Goal: Transaction & Acquisition: Download file/media

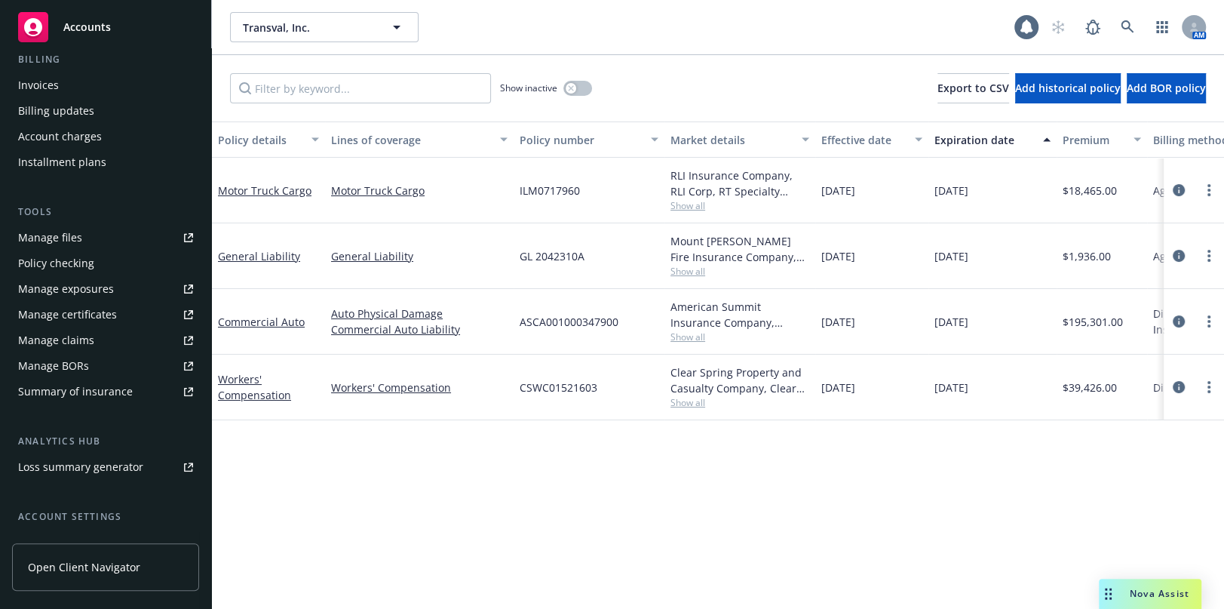
scroll to position [342, 0]
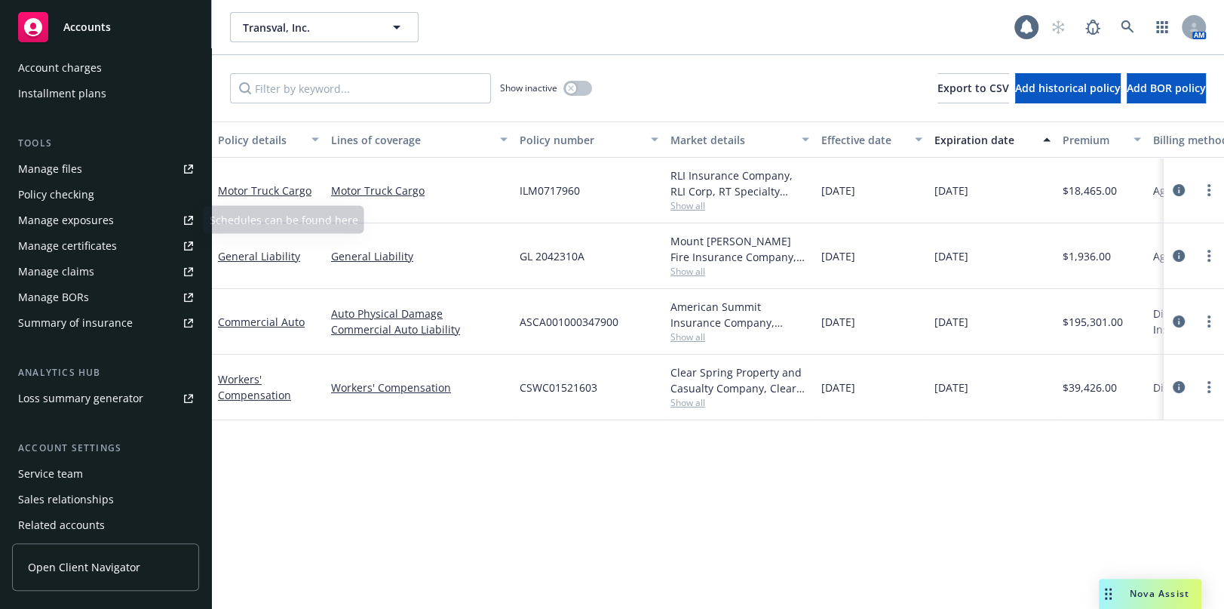
click at [96, 244] on div "Manage certificates" at bounding box center [67, 246] width 99 height 24
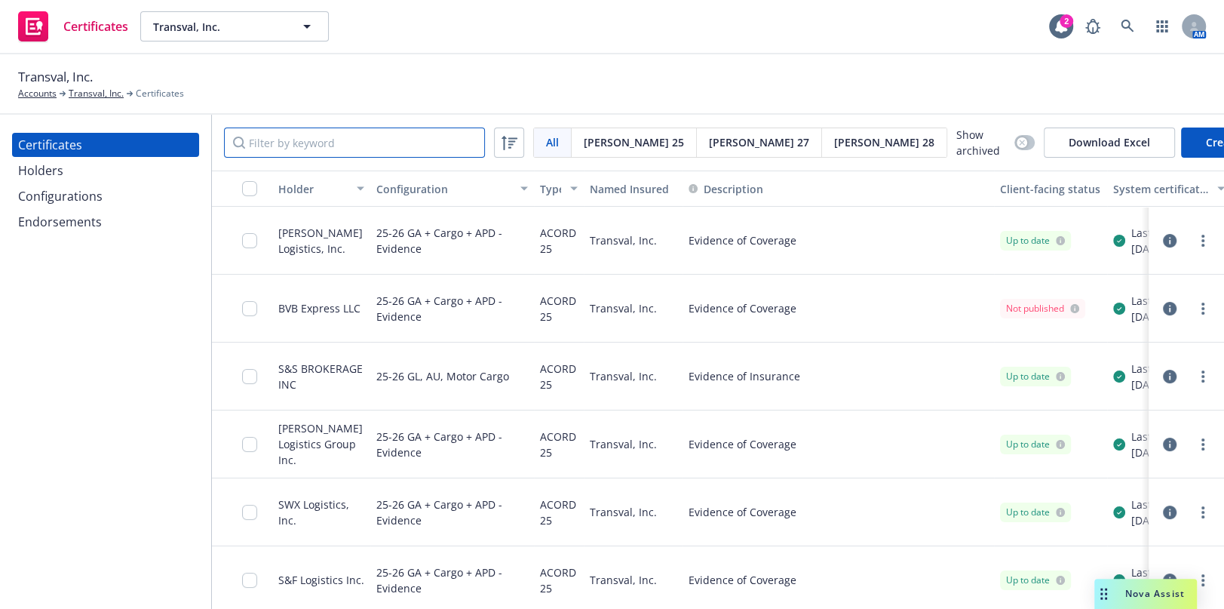
click at [316, 133] on input "Filter by keyword" at bounding box center [354, 142] width 261 height 30
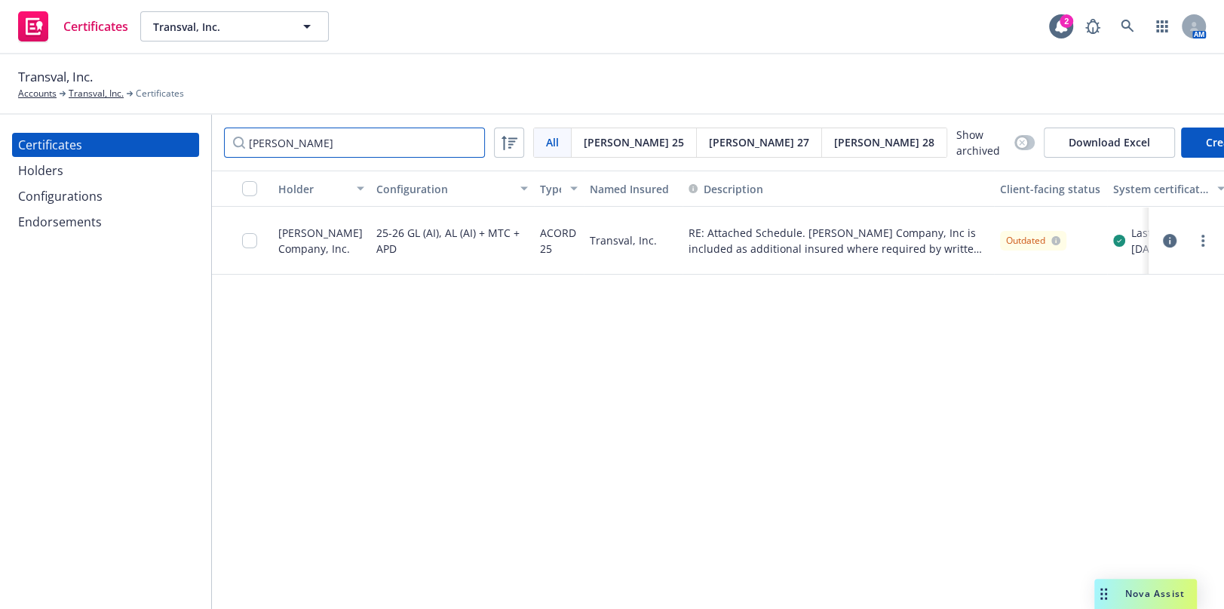
type input "allen"
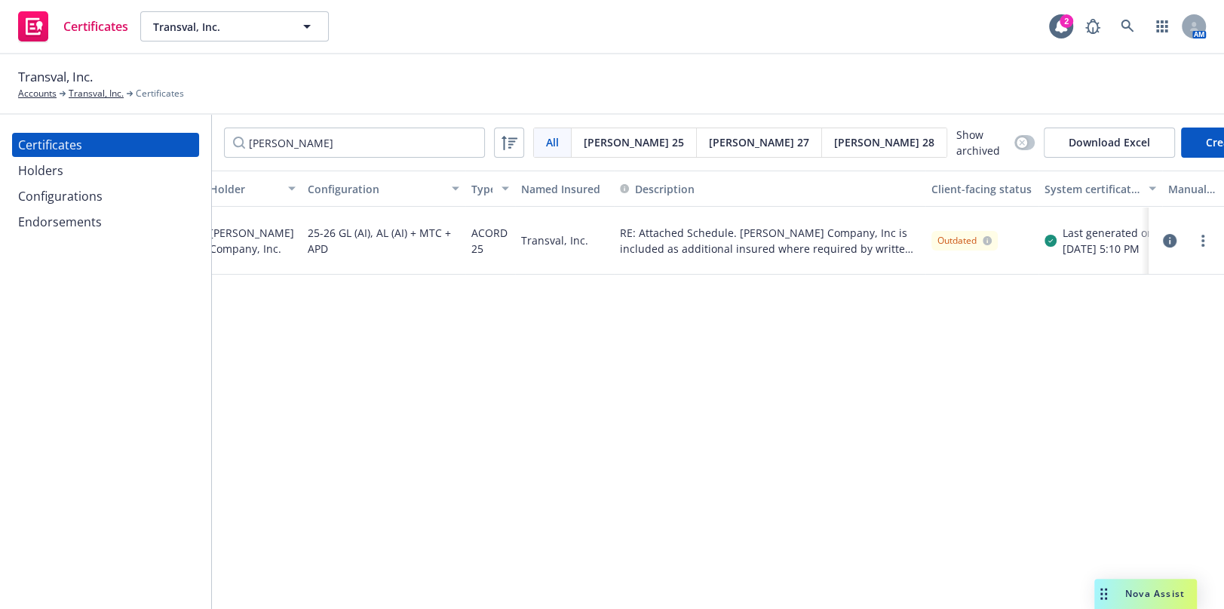
drag, startPoint x: 919, startPoint y: 212, endPoint x: 1033, endPoint y: 221, distance: 115.0
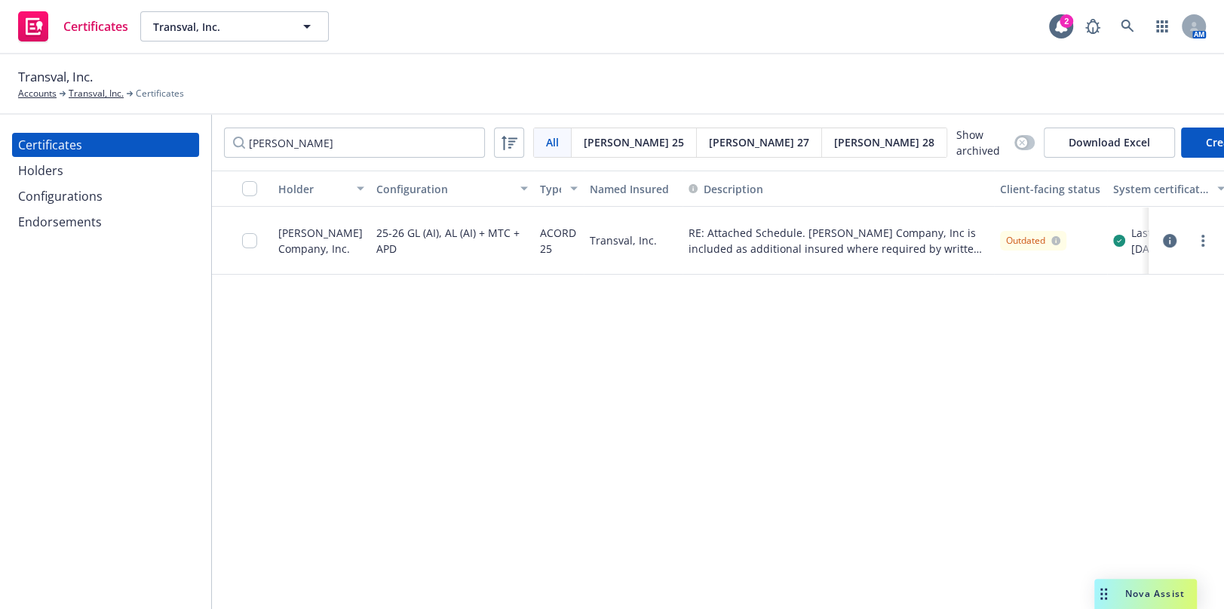
drag, startPoint x: 730, startPoint y: 213, endPoint x: 741, endPoint y: 219, distance: 11.8
click at [1195, 241] on link "more" at bounding box center [1203, 241] width 18 height 18
click at [1063, 265] on link "Edit" at bounding box center [1090, 270] width 241 height 30
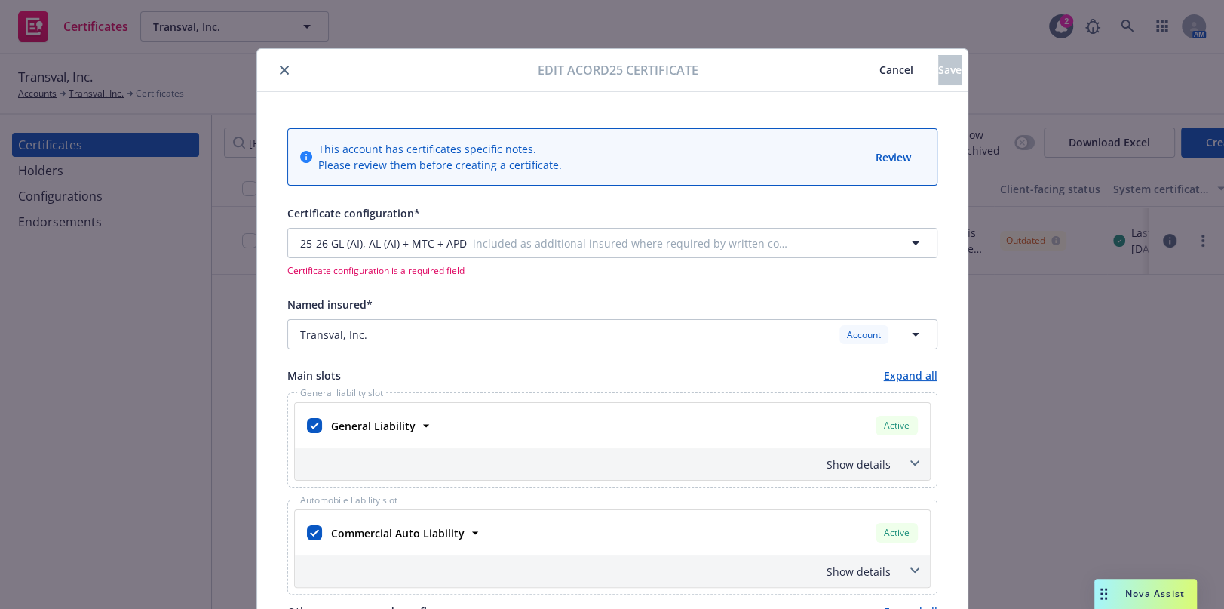
drag, startPoint x: 728, startPoint y: 384, endPoint x: 286, endPoint y: 91, distance: 530.6
click at [280, 67] on icon "close" at bounding box center [284, 70] width 9 height 9
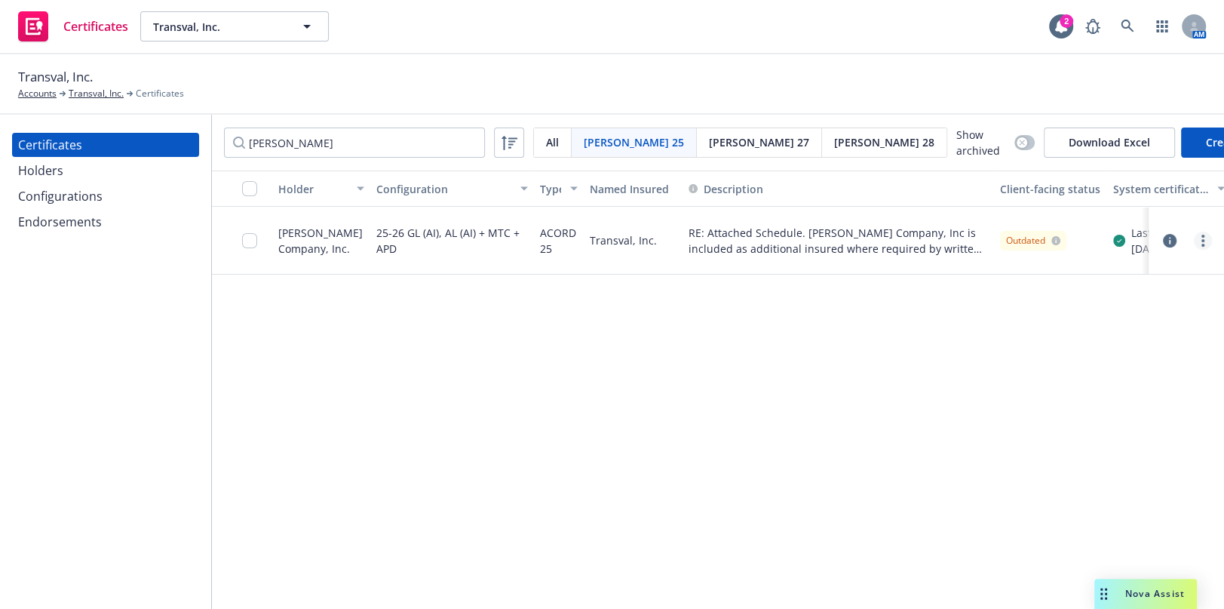
click at [1198, 236] on link "more" at bounding box center [1203, 241] width 18 height 18
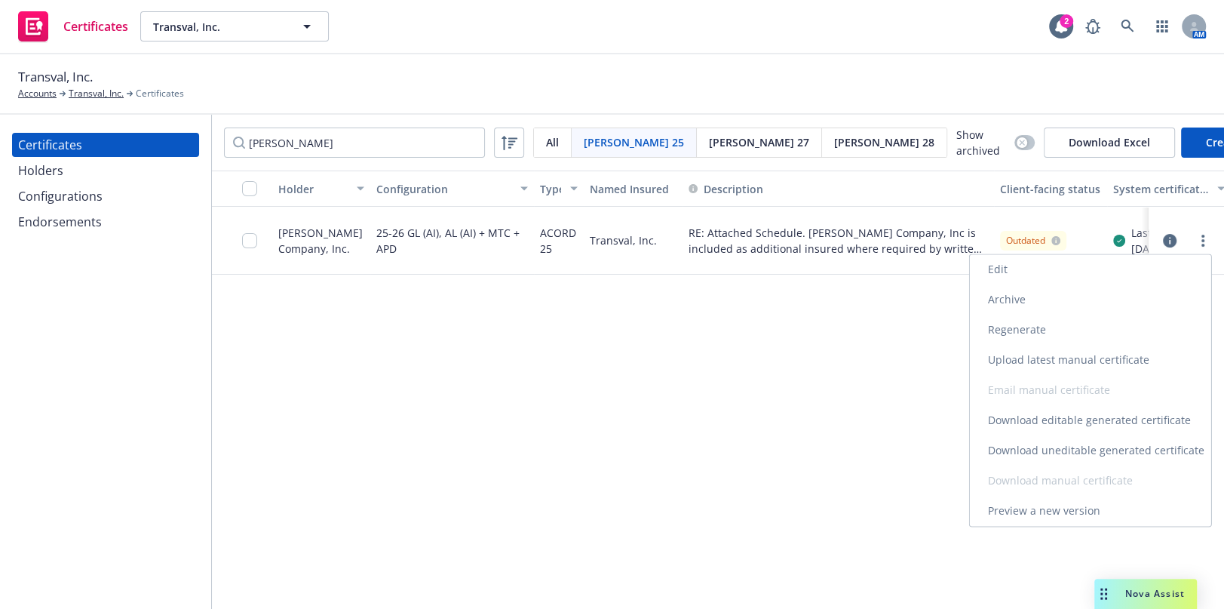
click at [1011, 331] on link "Regenerate" at bounding box center [1090, 329] width 241 height 30
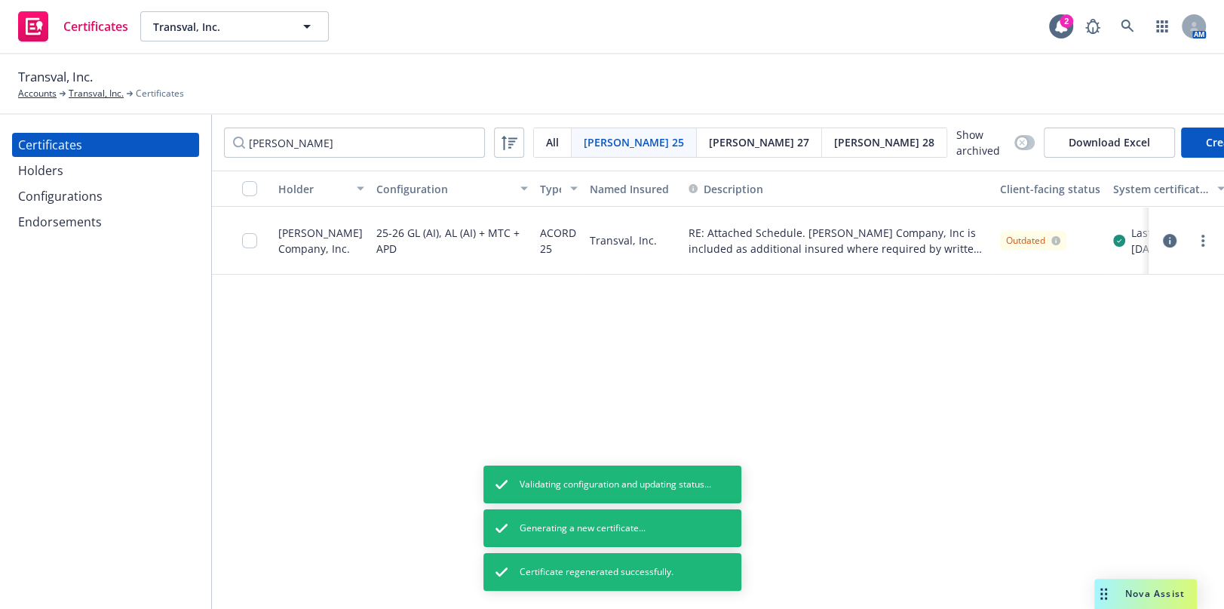
drag, startPoint x: 902, startPoint y: 253, endPoint x: 486, endPoint y: 257, distance: 415.5
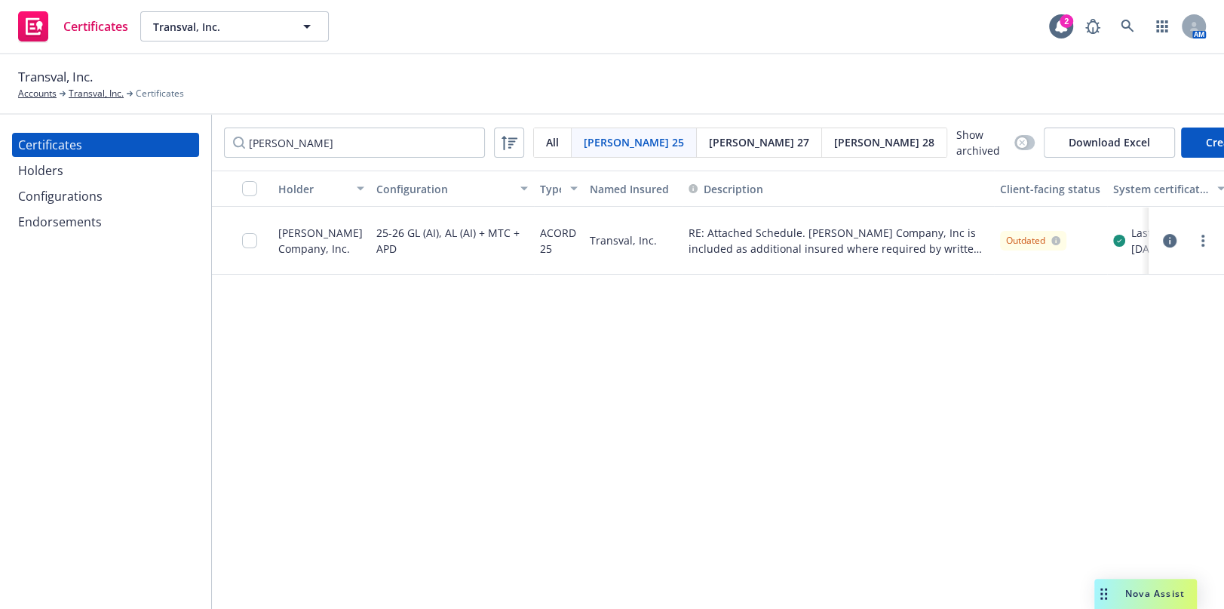
click at [1163, 239] on icon "button" at bounding box center [1170, 241] width 14 height 14
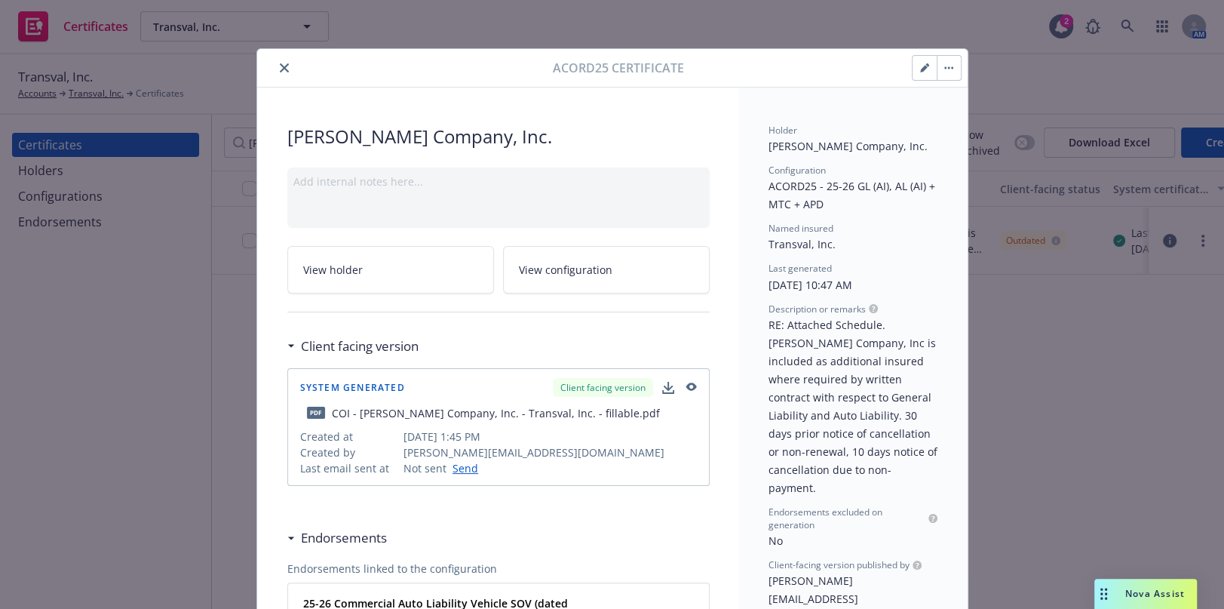
click at [282, 66] on icon "close" at bounding box center [284, 67] width 9 height 9
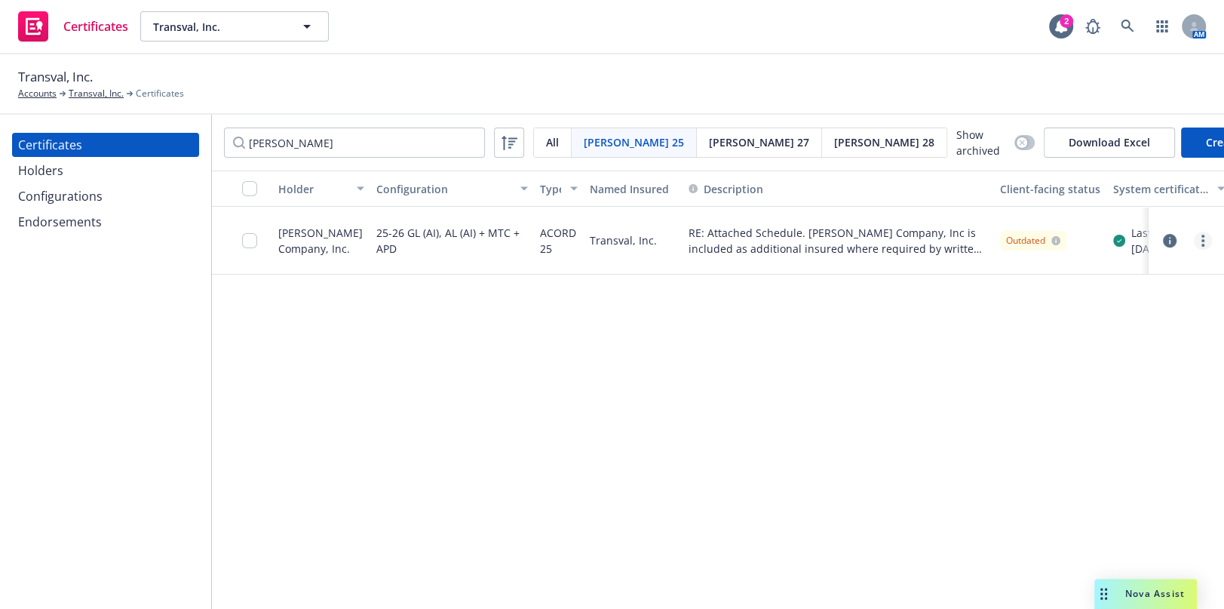
click at [1200, 239] on link "more" at bounding box center [1203, 241] width 18 height 18
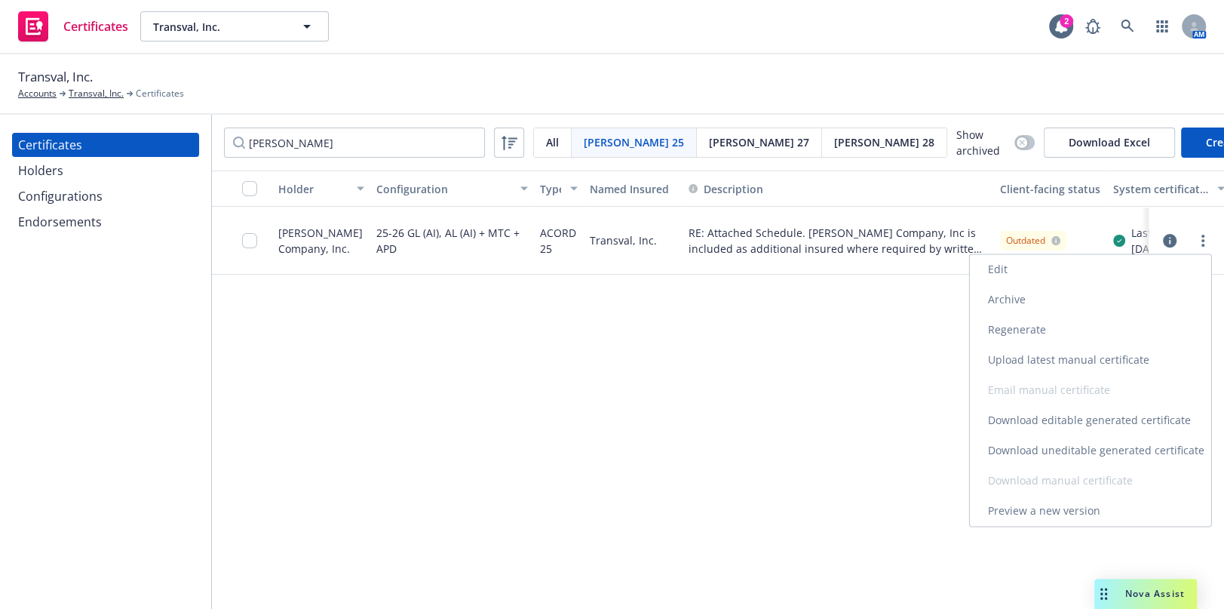
click at [1070, 452] on link "Download uneditable generated certificate" at bounding box center [1090, 450] width 241 height 30
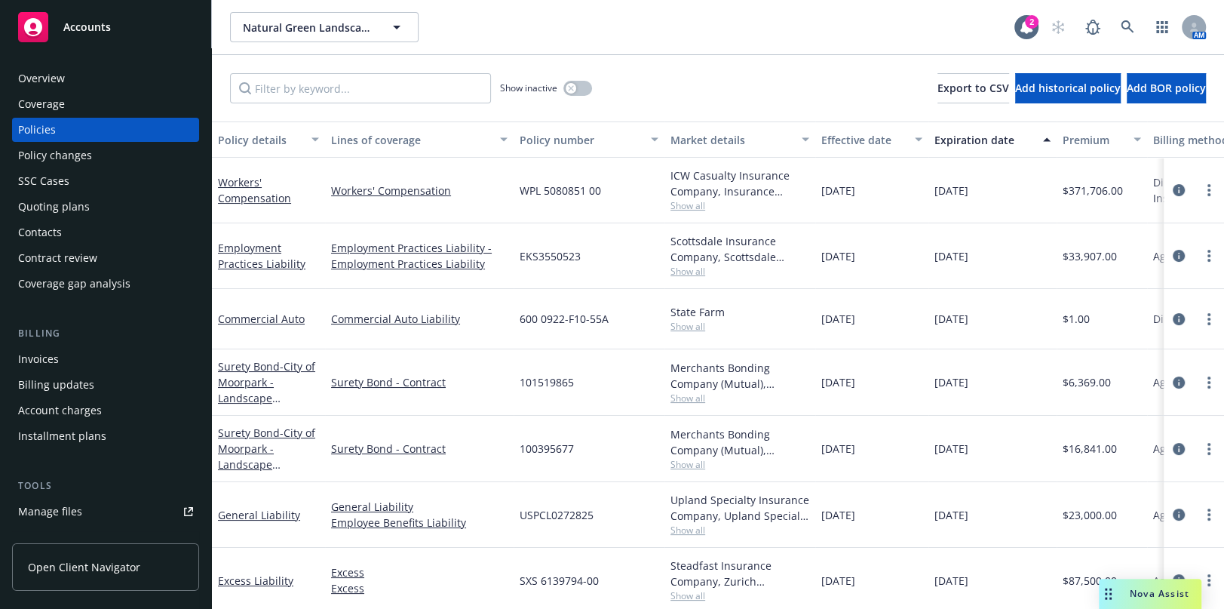
click at [144, 105] on div "Coverage" at bounding box center [105, 104] width 175 height 24
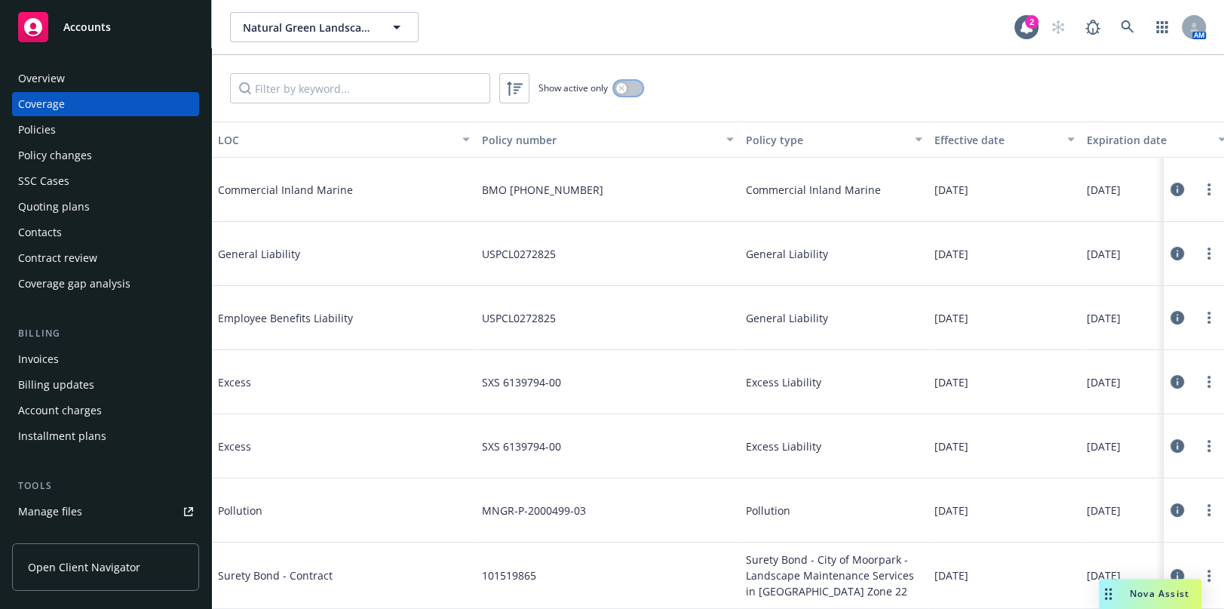
drag, startPoint x: 624, startPoint y: 92, endPoint x: 631, endPoint y: 94, distance: 7.7
click at [625, 92] on button "button" at bounding box center [628, 88] width 29 height 15
click at [992, 152] on button "Effective date" at bounding box center [1004, 139] width 152 height 36
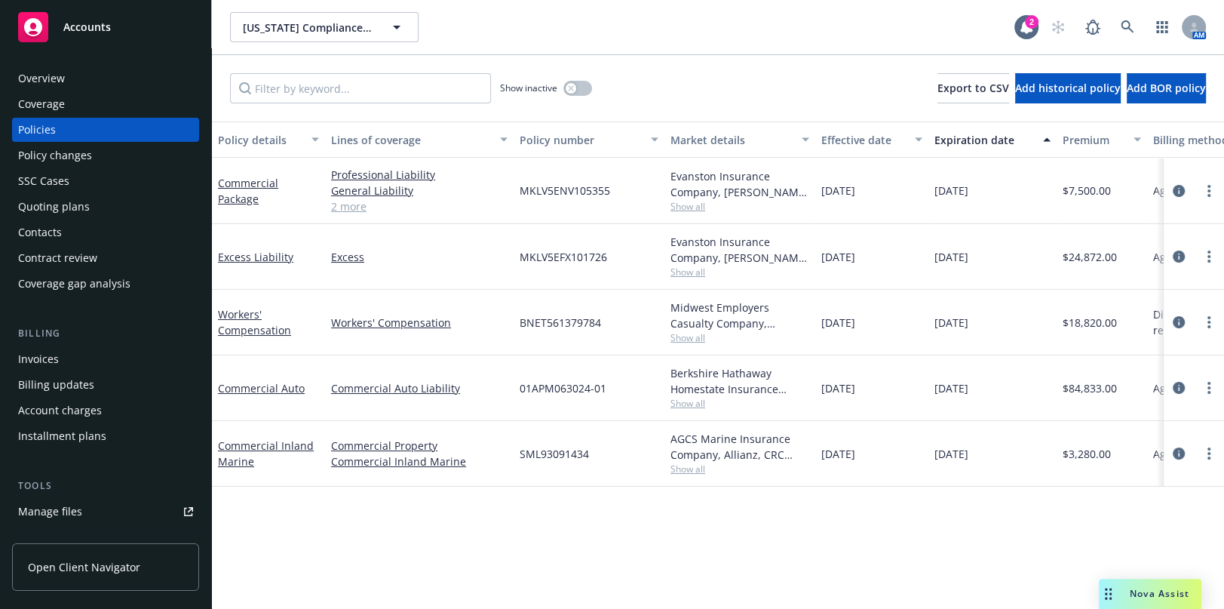
scroll to position [342, 0]
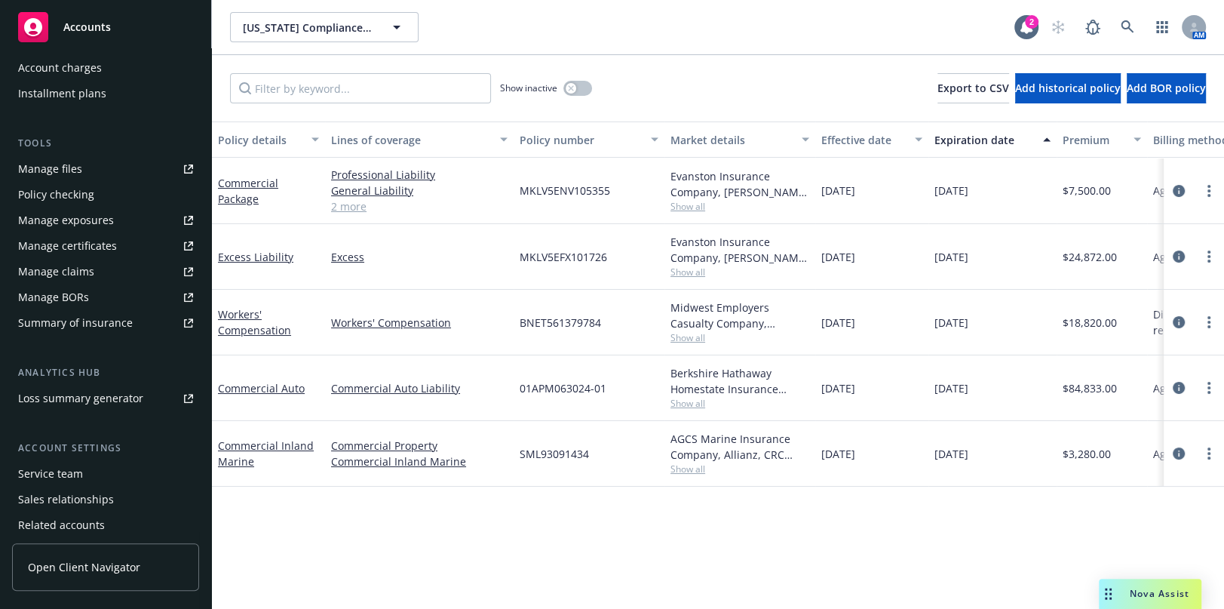
click at [79, 250] on div "Manage certificates" at bounding box center [67, 246] width 99 height 24
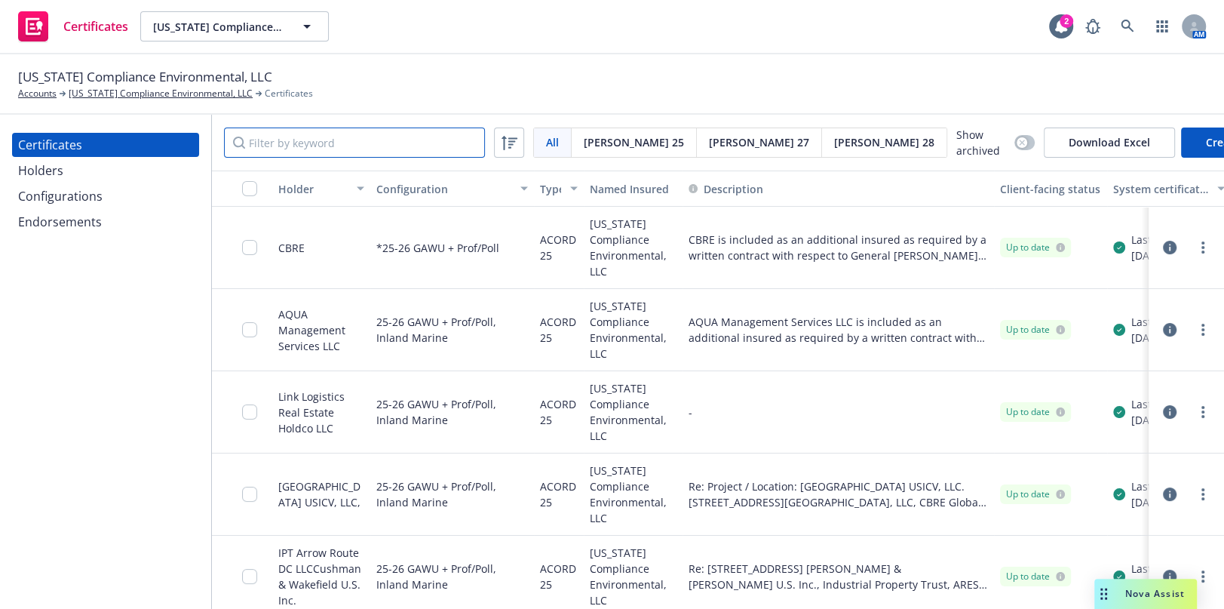
click at [309, 142] on input "Filter by keyword" at bounding box center [354, 142] width 261 height 30
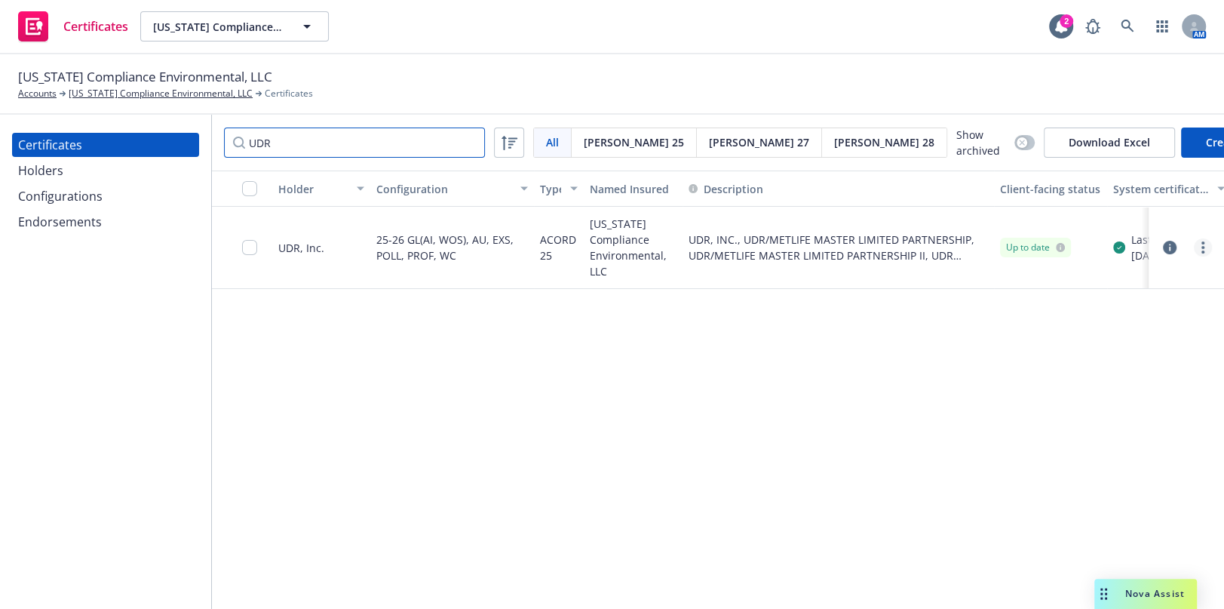
type input "UDR"
click at [1196, 244] on link "more" at bounding box center [1203, 247] width 18 height 18
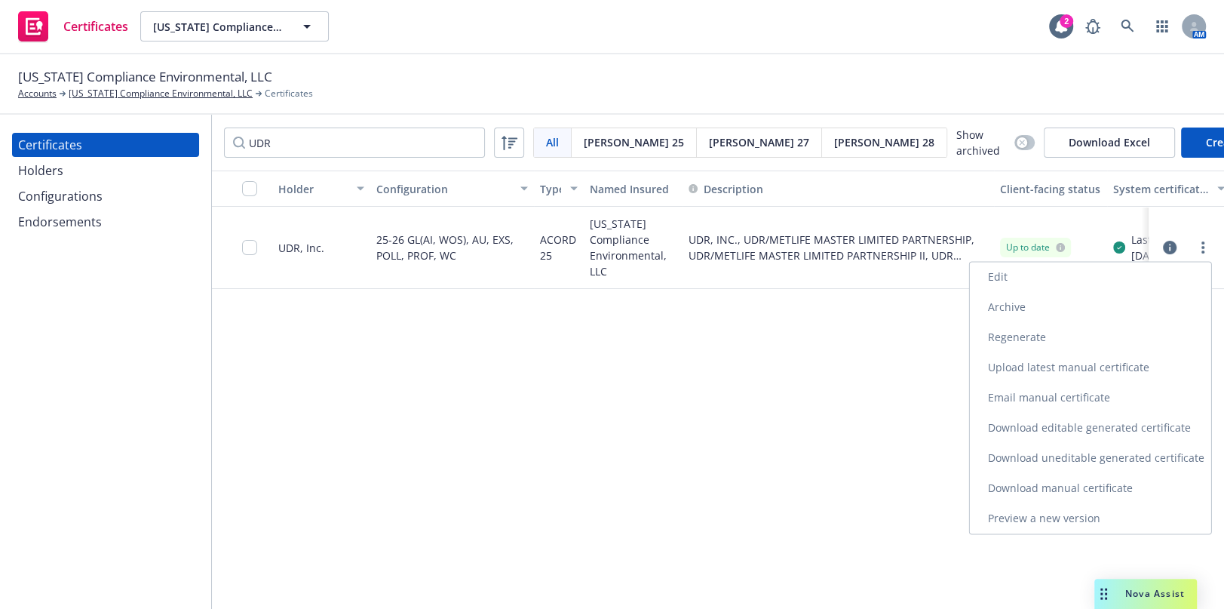
click at [1030, 462] on link "Download uneditable generated certificate" at bounding box center [1090, 458] width 241 height 30
